Goal: Information Seeking & Learning: Learn about a topic

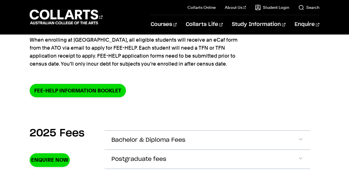
scroll to position [123, 0]
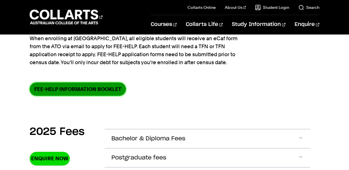
click at [110, 93] on link "FEE-HELP information booklet" at bounding box center [78, 88] width 96 height 13
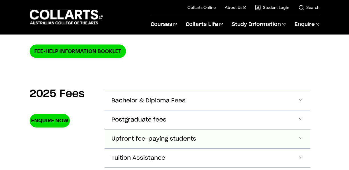
click at [185, 104] on span "Upfront fee-paying students" at bounding box center [148, 100] width 74 height 7
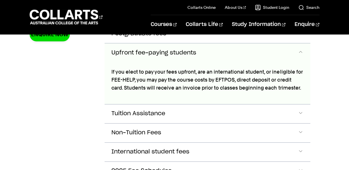
scroll to position [247, 0]
click at [248, 59] on button "Upfront fee-paying students" at bounding box center [206, 52] width 205 height 19
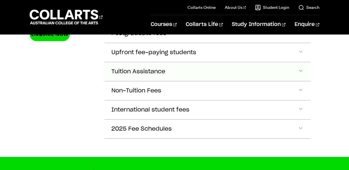
click at [213, 24] on button "Tuition Assistance" at bounding box center [206, 14] width 205 height 19
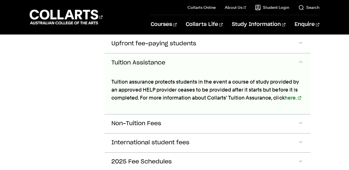
click at [214, 67] on button "Tuition Assistance" at bounding box center [206, 62] width 205 height 19
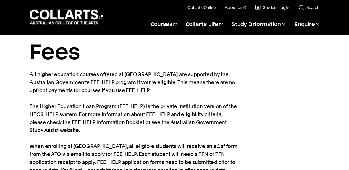
scroll to position [0, 0]
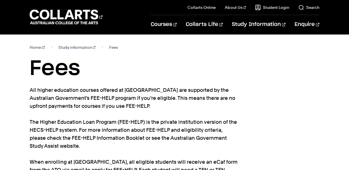
click at [243, 95] on section "Home Study information Fees Fees All higher education courses offered at [GEOGR…" at bounding box center [174, 135] width 289 height 203
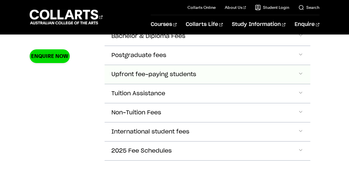
scroll to position [232, 0]
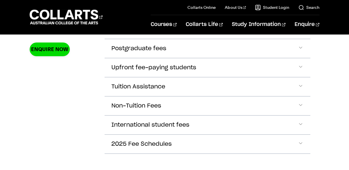
click at [323, 89] on div "2025 Fees Enquire Now Bachelor & Diploma Fees BACHELOR & DIPLOMA FEES → UNIT - …" at bounding box center [174, 88] width 349 height 167
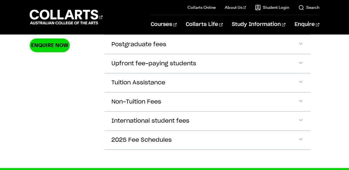
scroll to position [242, 0]
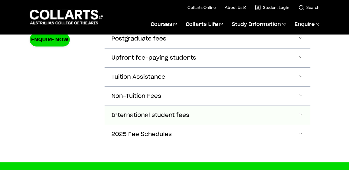
click at [236, 29] on button "International student fees" at bounding box center [206, 19] width 205 height 19
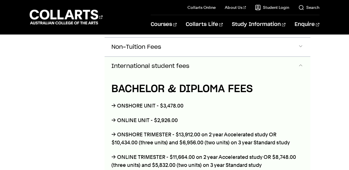
scroll to position [293, 0]
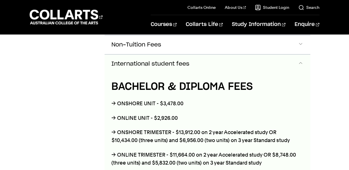
click at [244, 62] on button "International student fees" at bounding box center [206, 63] width 205 height 19
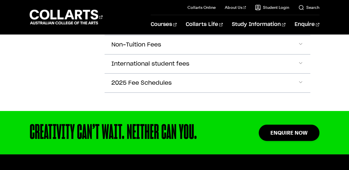
click at [313, 79] on section "2025 Fees Enquire Now Bachelor & Diploma Fees BACHELOR & DIPLOMA FEES → UNIT - …" at bounding box center [174, 27] width 289 height 167
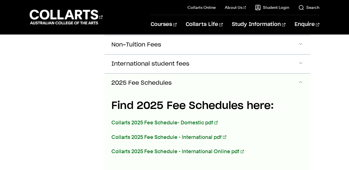
scroll to position [312, 0]
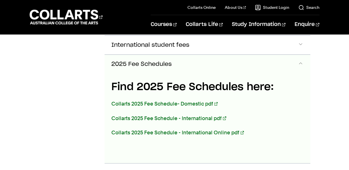
click at [271, 64] on button "2025 Fee Schedules" at bounding box center [206, 64] width 205 height 19
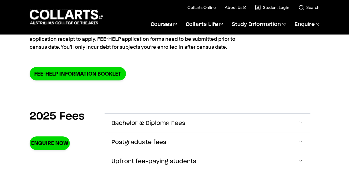
scroll to position [147, 0]
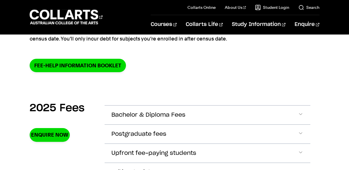
click at [184, 107] on button "Bachelor & Diploma Fees" at bounding box center [206, 114] width 205 height 19
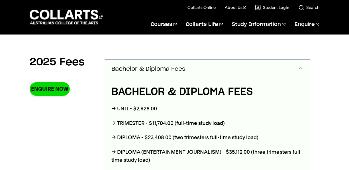
scroll to position [187, 0]
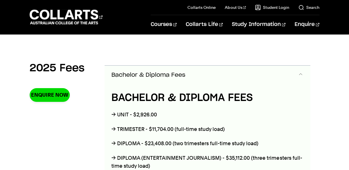
click at [251, 71] on button "Bachelor & Diploma Fees" at bounding box center [206, 74] width 205 height 19
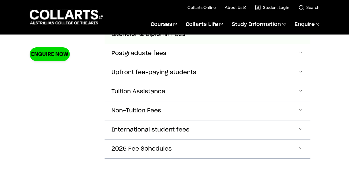
scroll to position [229, 0]
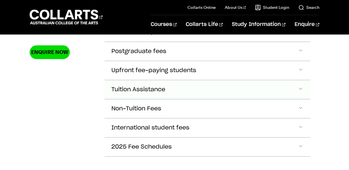
click at [208, 42] on button "Tuition Assistance" at bounding box center [206, 32] width 205 height 19
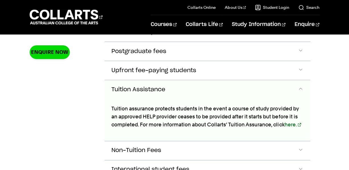
scroll to position [256, 0]
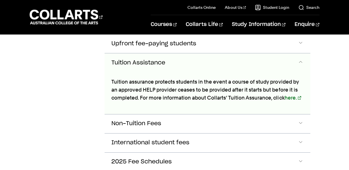
click at [219, 66] on button "Tuition Assistance" at bounding box center [206, 62] width 205 height 19
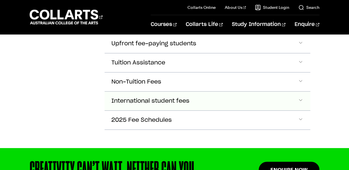
click at [196, 15] on button "International student fees" at bounding box center [206, 5] width 205 height 19
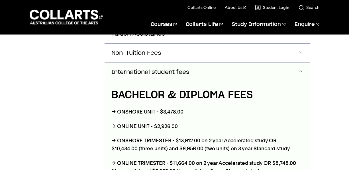
scroll to position [284, 0]
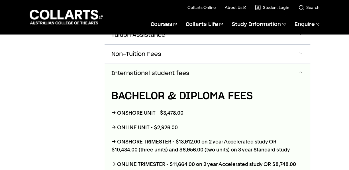
click at [207, 72] on button "International student fees" at bounding box center [206, 73] width 205 height 19
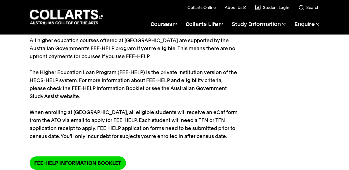
scroll to position [57, 0]
